Goal: Register for event/course

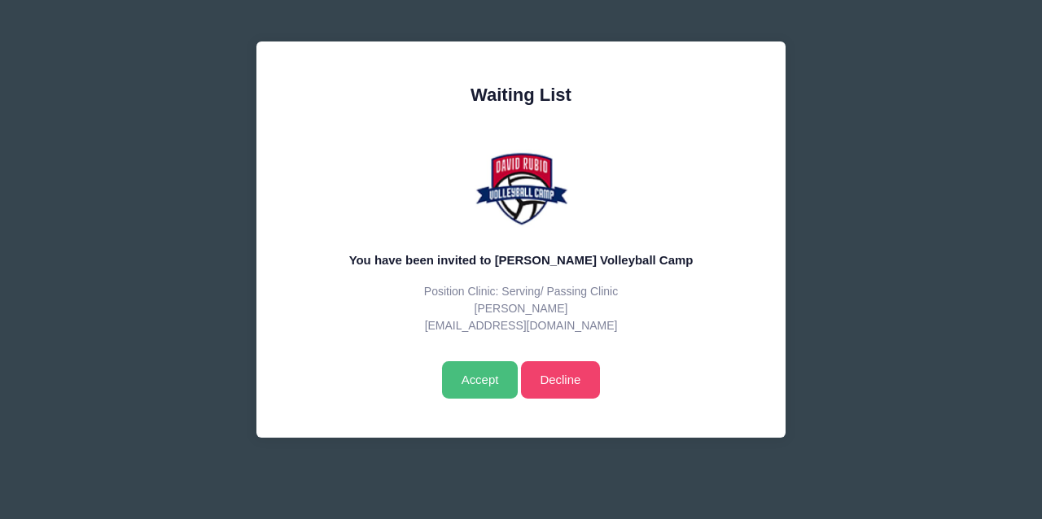
click at [480, 378] on input "Accept" at bounding box center [480, 379] width 76 height 37
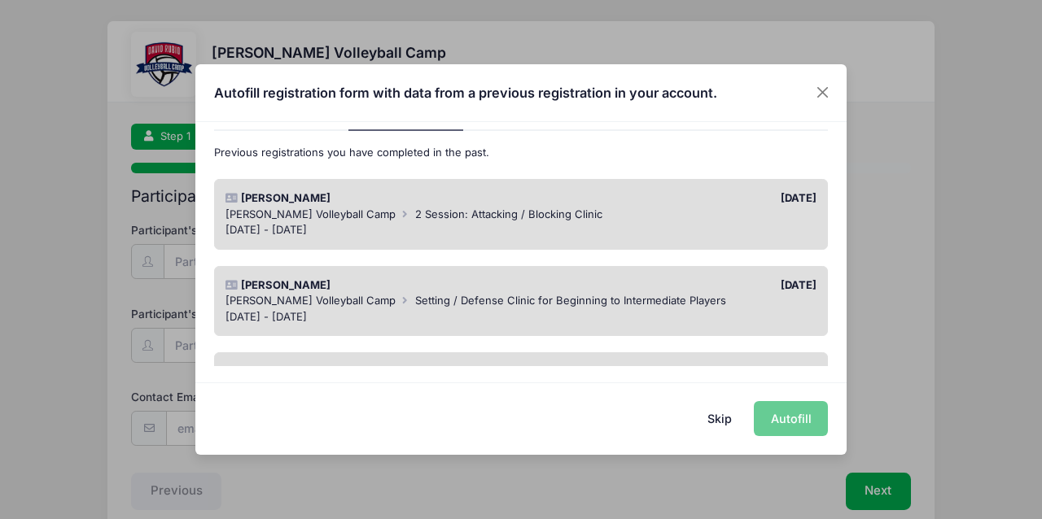
scroll to position [87, 0]
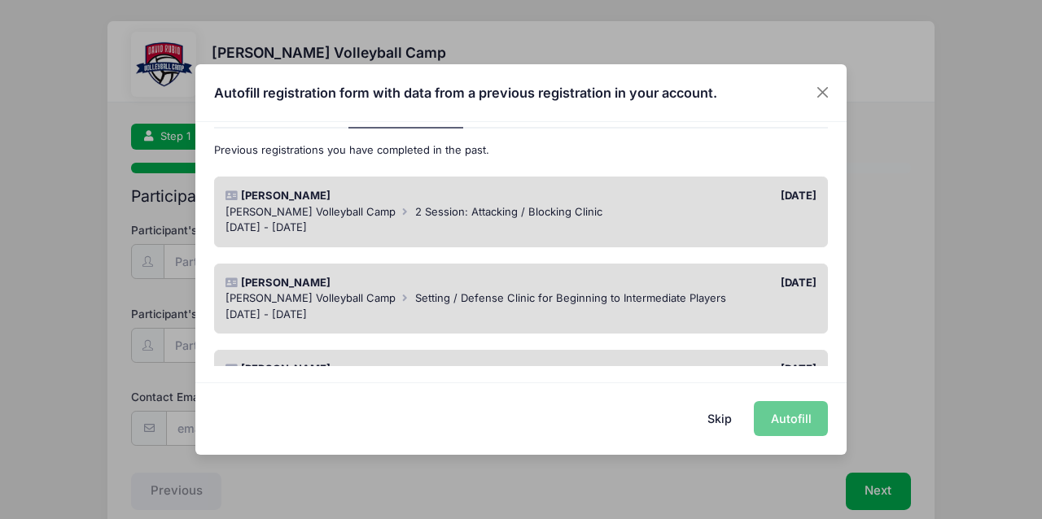
click at [553, 201] on div "[DATE]" at bounding box center [673, 196] width 304 height 16
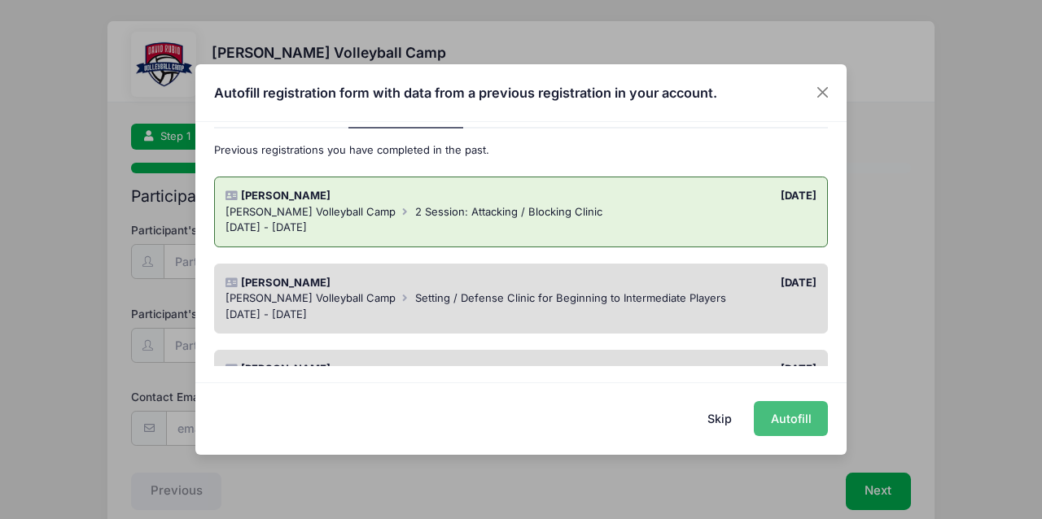
click at [801, 419] on button "Autofill" at bounding box center [791, 418] width 74 height 35
type input "[EMAIL_ADDRESS][DOMAIN_NAME]"
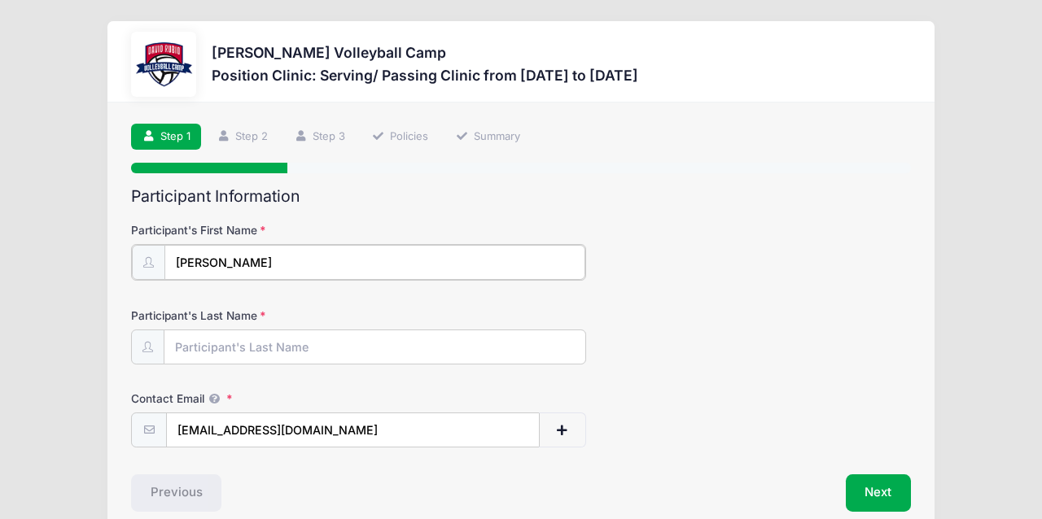
type input "[PERSON_NAME]"
click at [657, 356] on div "Participant's Last Name [GEOGRAPHIC_DATA]" at bounding box center [521, 334] width 780 height 57
click at [858, 488] on button "Next" at bounding box center [879, 491] width 66 height 37
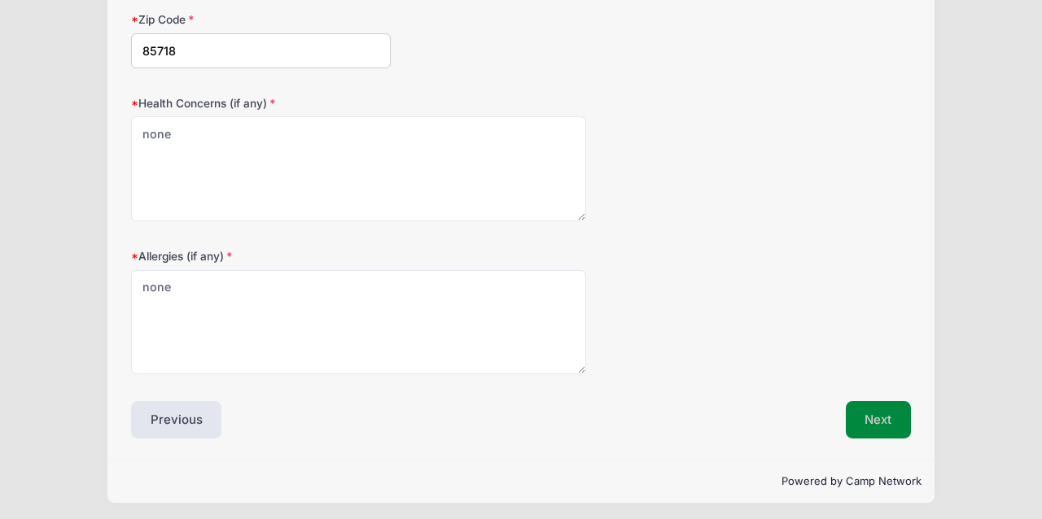
click at [864, 401] on button "Next" at bounding box center [879, 419] width 66 height 37
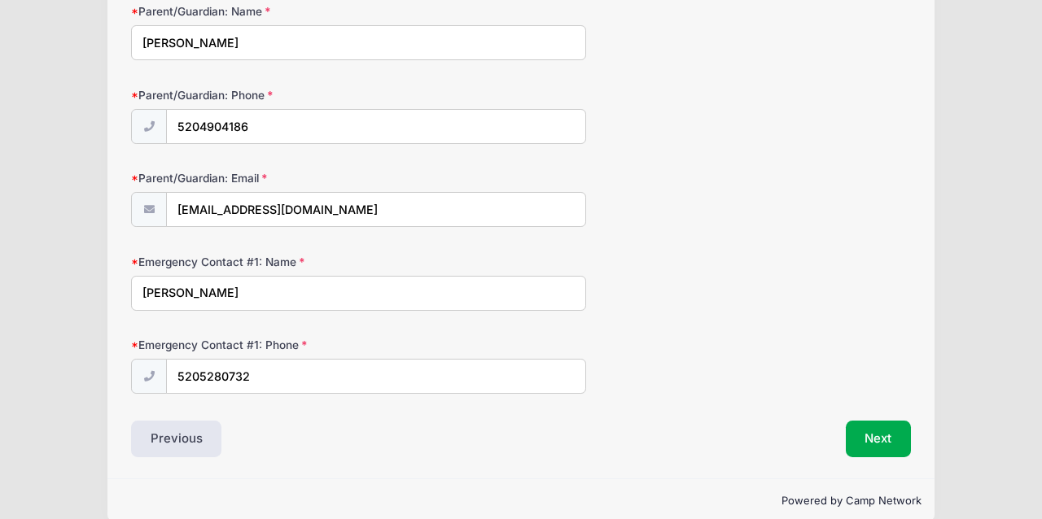
scroll to position [221, 0]
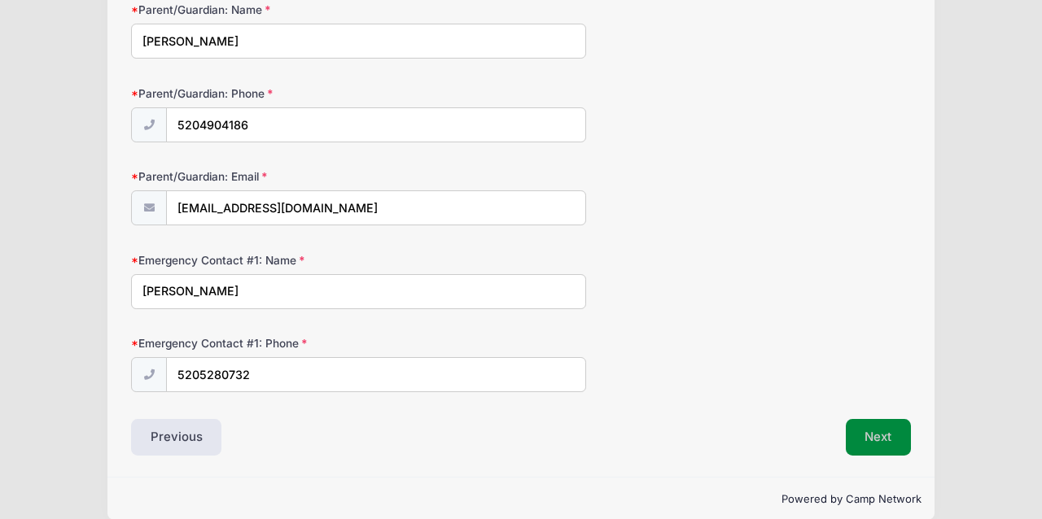
click at [868, 437] on button "Next" at bounding box center [879, 437] width 66 height 37
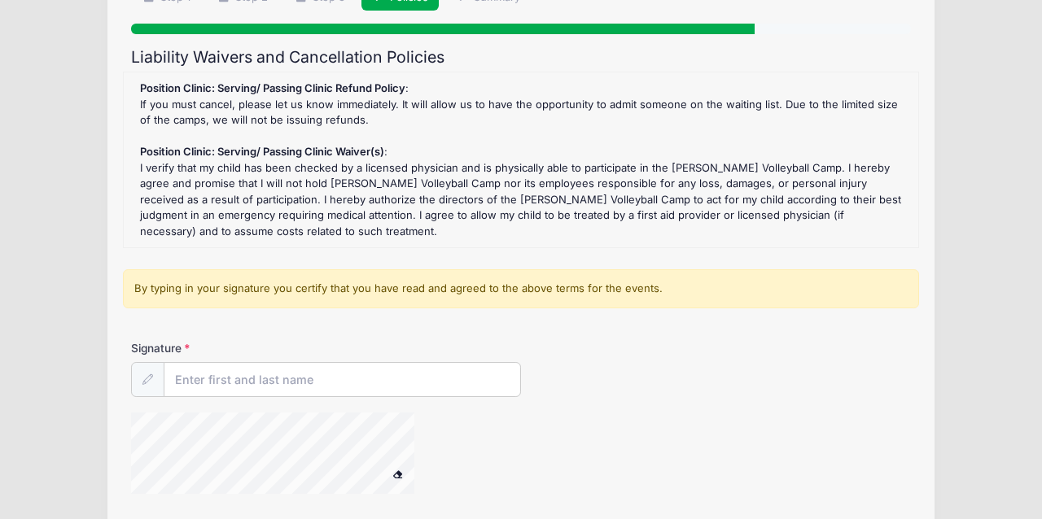
scroll to position [140, 0]
click at [300, 278] on div "By typing in your signature you certify that you have read and agreed to the ab…" at bounding box center [521, 288] width 796 height 39
click at [313, 375] on input "Signature" at bounding box center [342, 379] width 356 height 35
type input "k"
type input "[PERSON_NAME]"
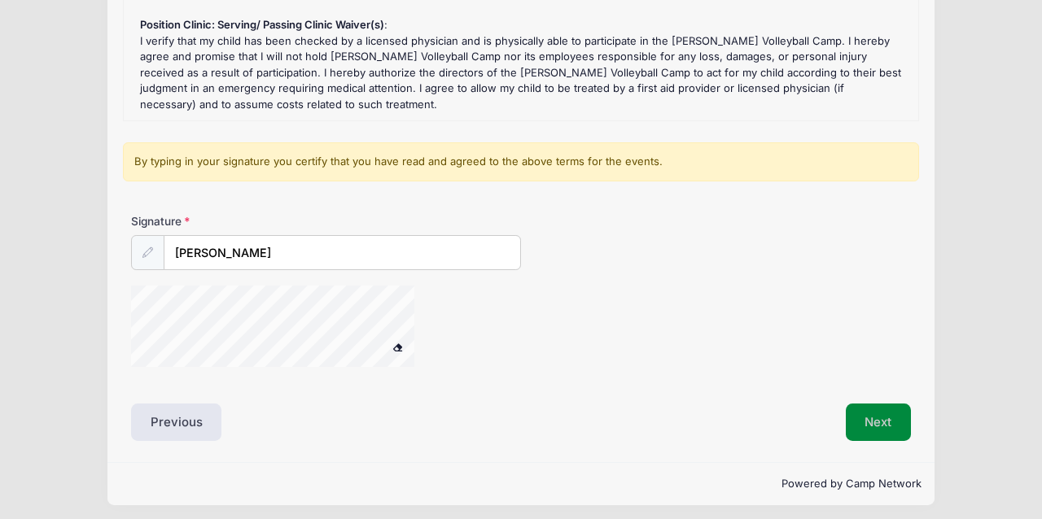
click at [877, 409] on button "Next" at bounding box center [879, 422] width 66 height 37
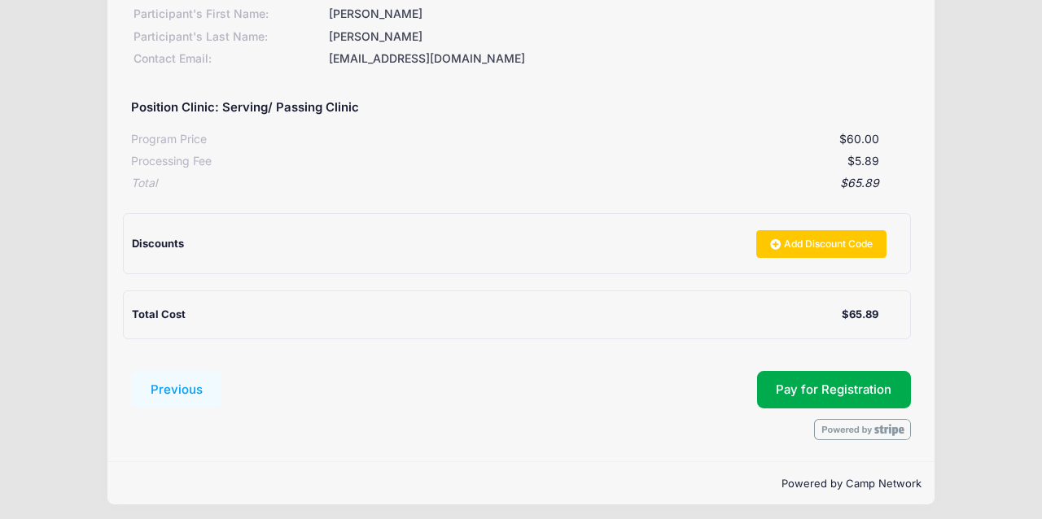
scroll to position [244, 0]
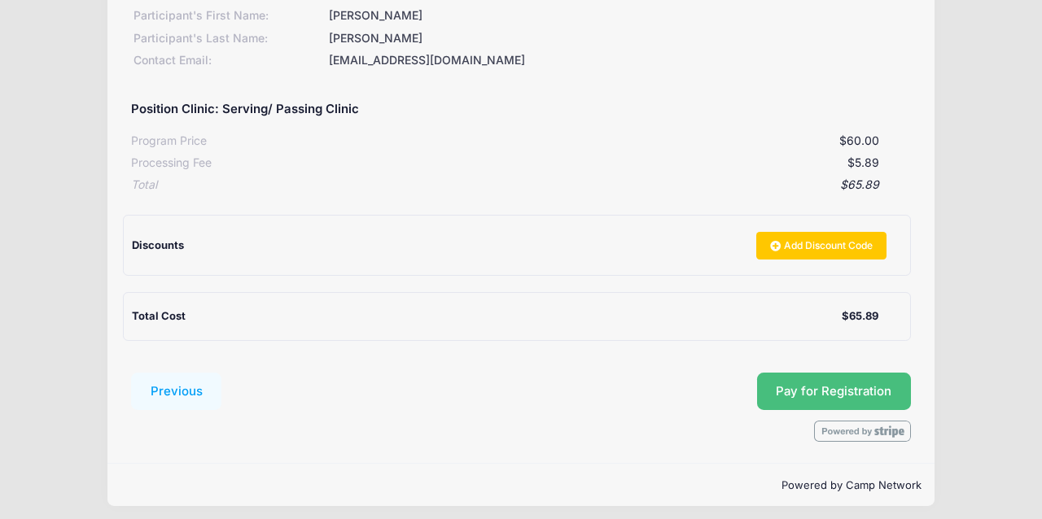
click at [851, 384] on span "Pay for Registration" at bounding box center [834, 391] width 116 height 15
